Goal: Use online tool/utility

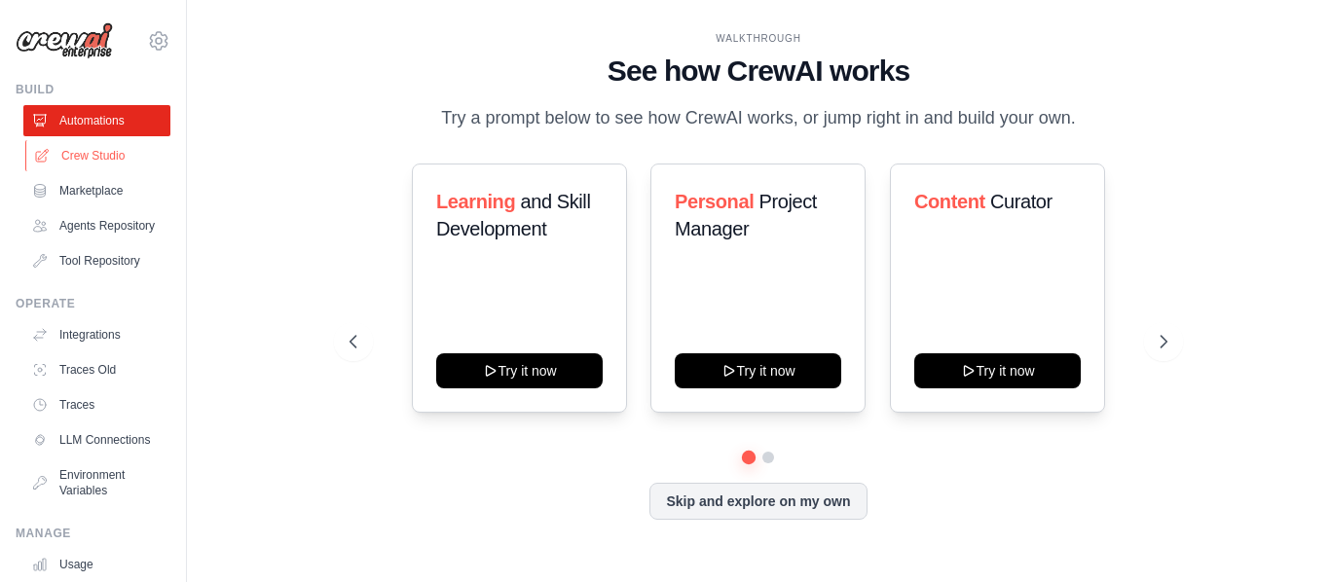
click at [67, 155] on link "Crew Studio" at bounding box center [98, 155] width 147 height 31
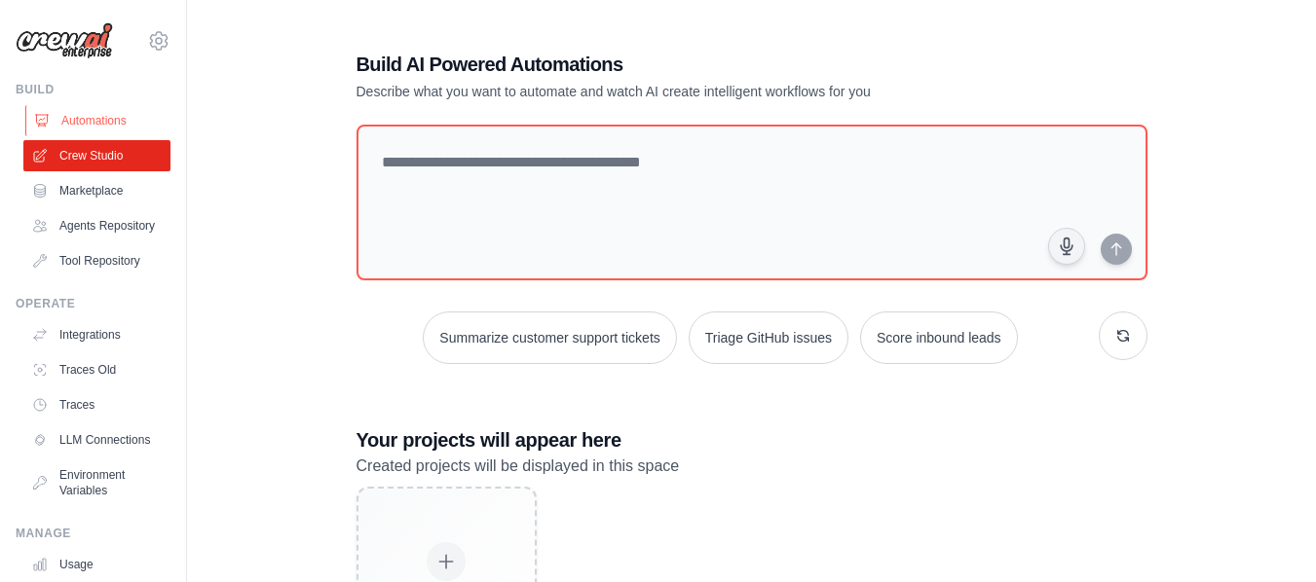
click at [93, 123] on link "Automations" at bounding box center [98, 120] width 147 height 31
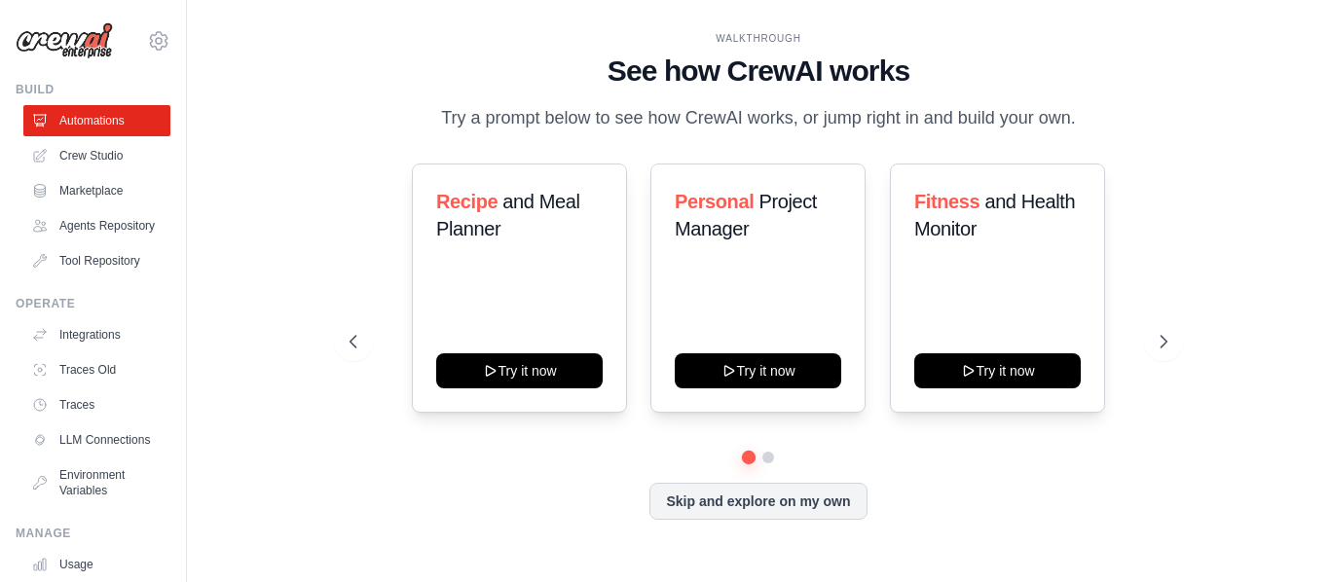
click at [74, 46] on img at bounding box center [64, 40] width 97 height 37
click at [93, 166] on link "Crew Studio" at bounding box center [98, 155] width 147 height 31
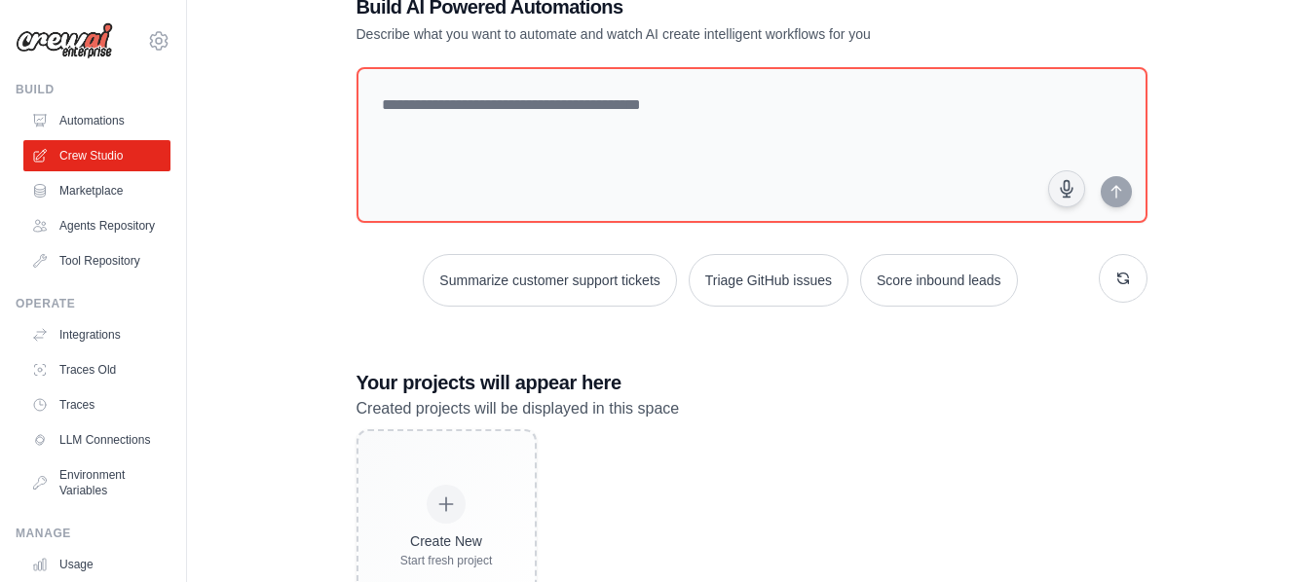
scroll to position [150, 0]
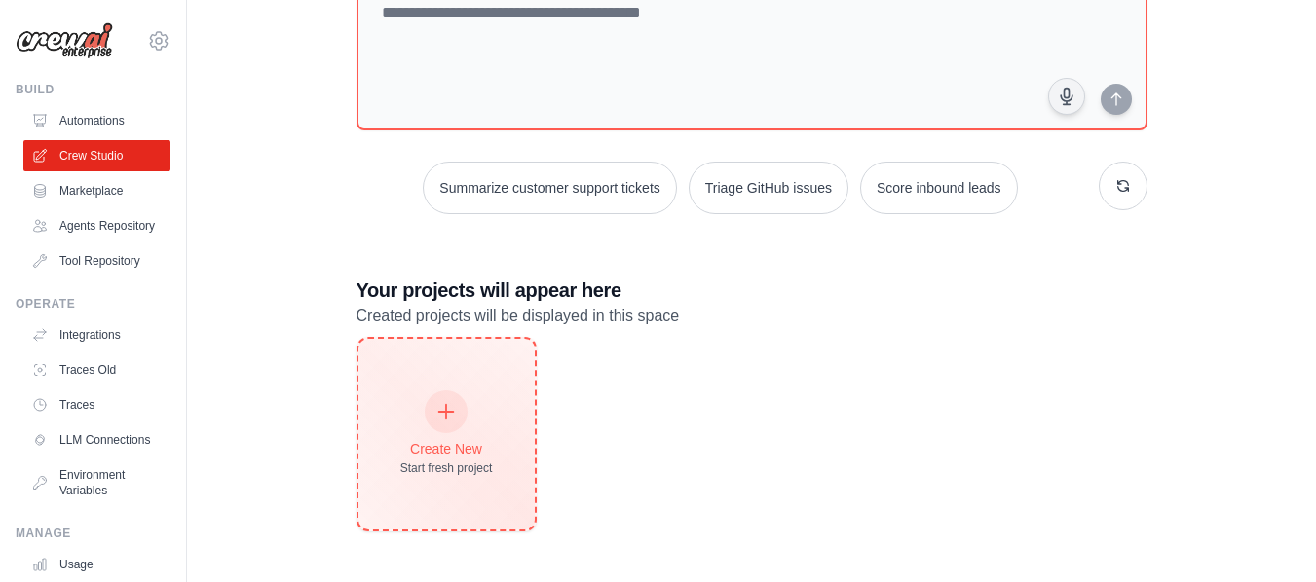
click at [448, 427] on div at bounding box center [446, 412] width 43 height 43
click at [447, 403] on icon at bounding box center [445, 411] width 21 height 21
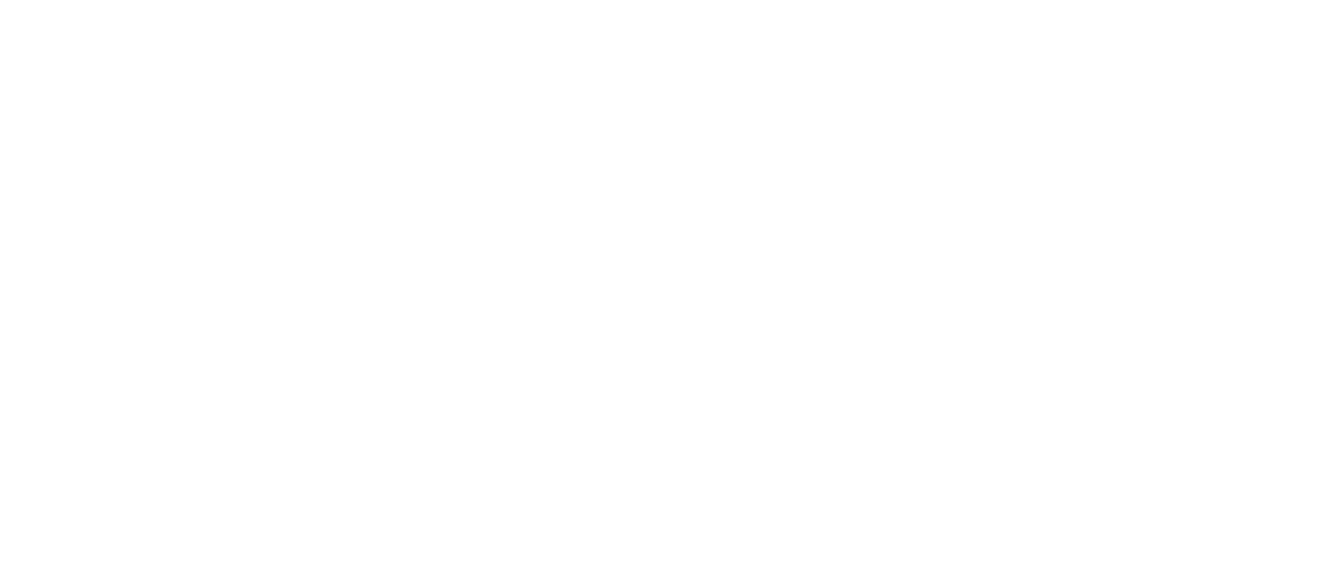
click at [436, 0] on html at bounding box center [665, 0] width 1330 height 0
drag, startPoint x: 1320, startPoint y: 316, endPoint x: 1315, endPoint y: 75, distance: 240.6
click at [1315, 0] on html at bounding box center [665, 0] width 1330 height 0
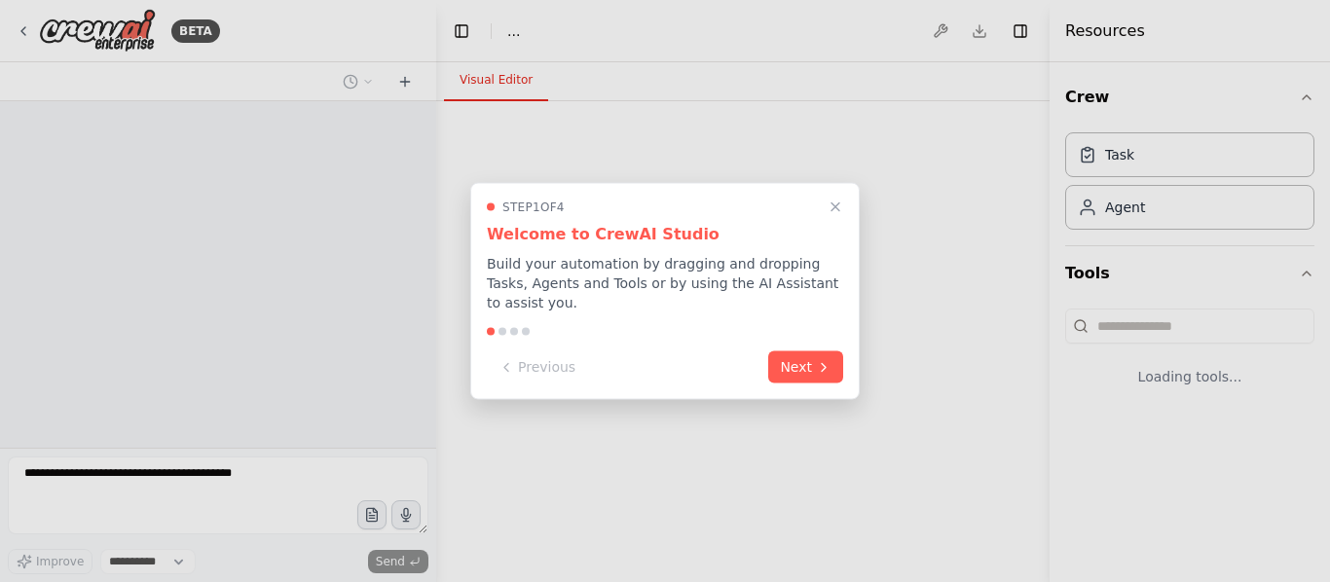
select select "****"
